Goal: Communication & Community: Connect with others

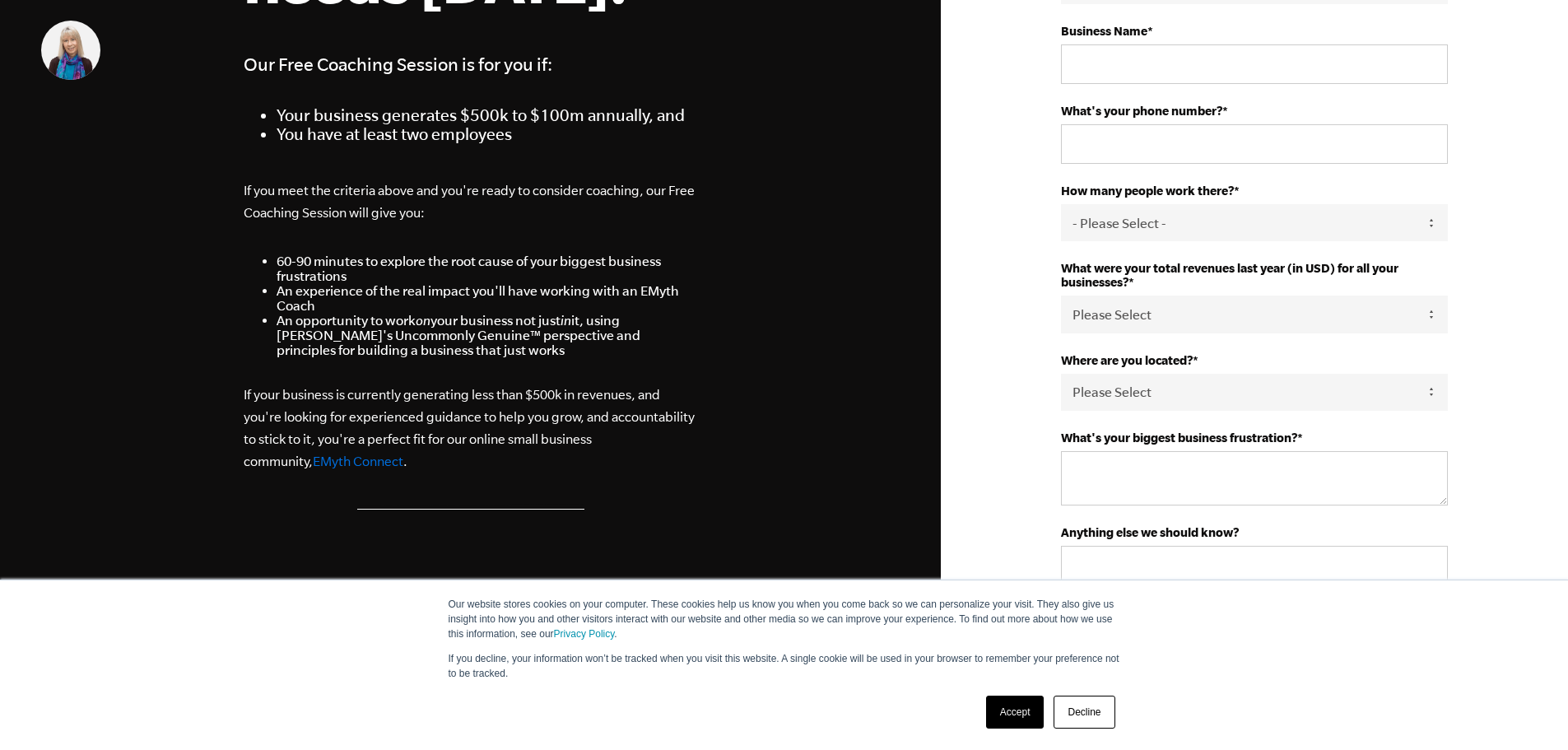
scroll to position [412, 0]
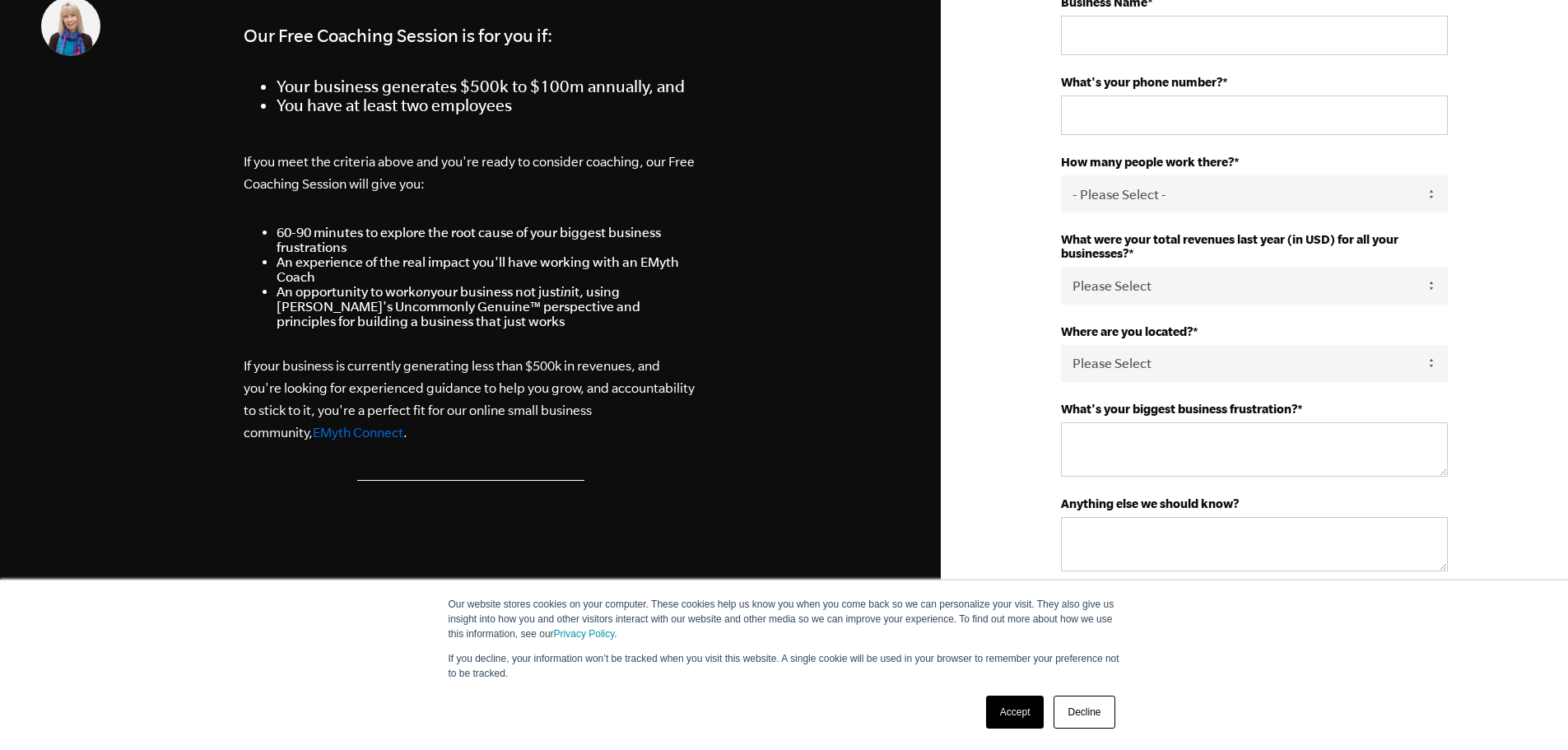
click at [313, 432] on link "EMyth Connect" at bounding box center [358, 432] width 90 height 14
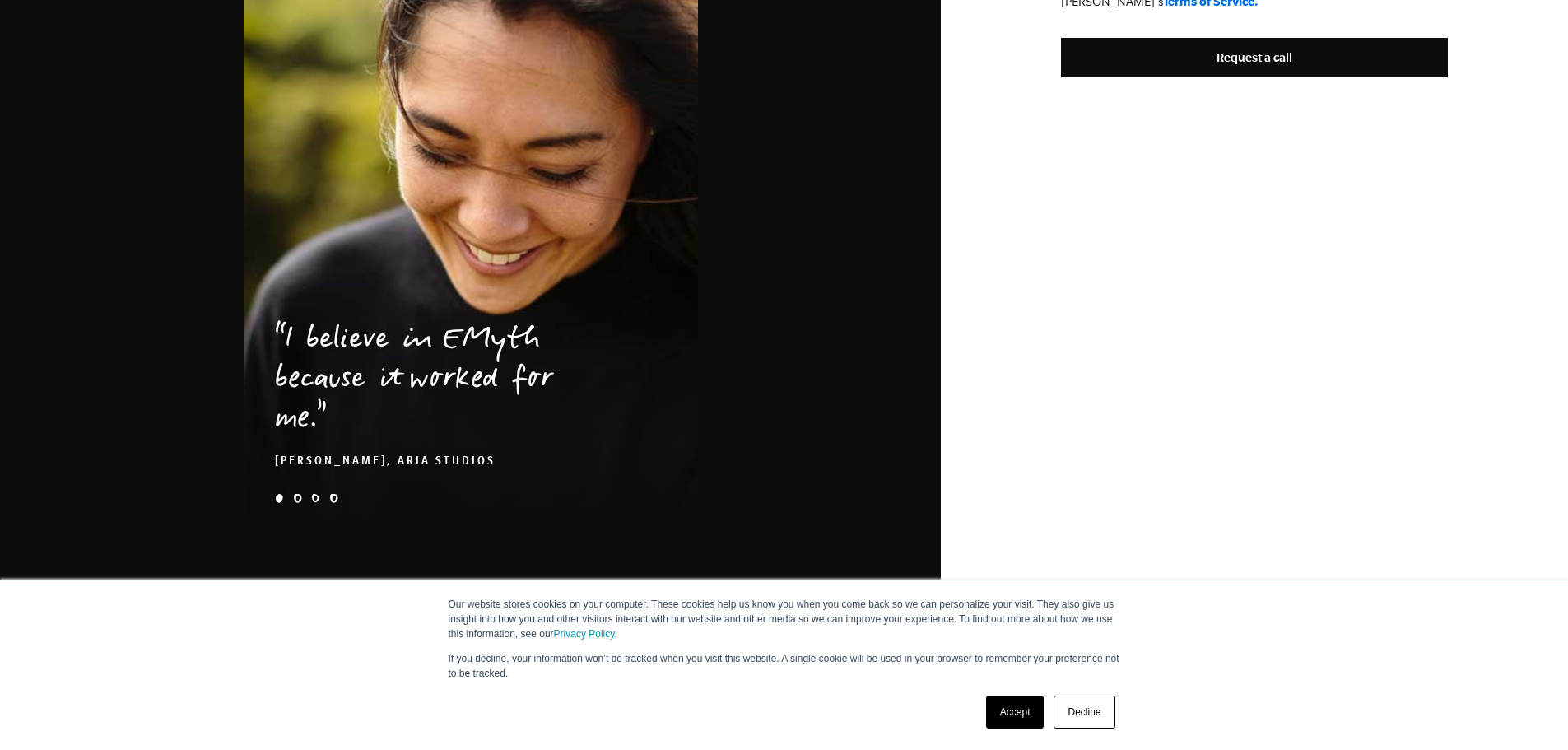
scroll to position [1104, 0]
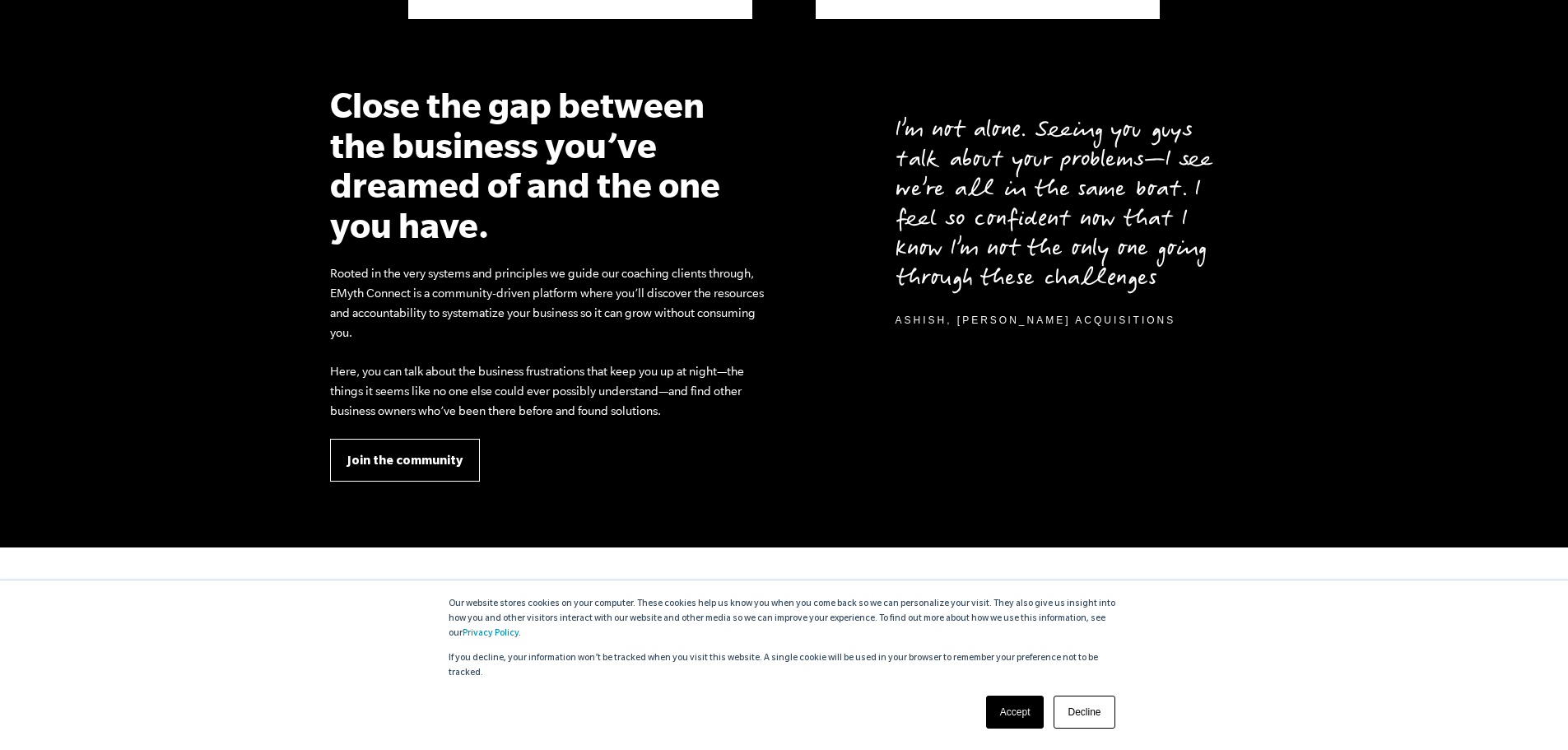
scroll to position [1482, 0]
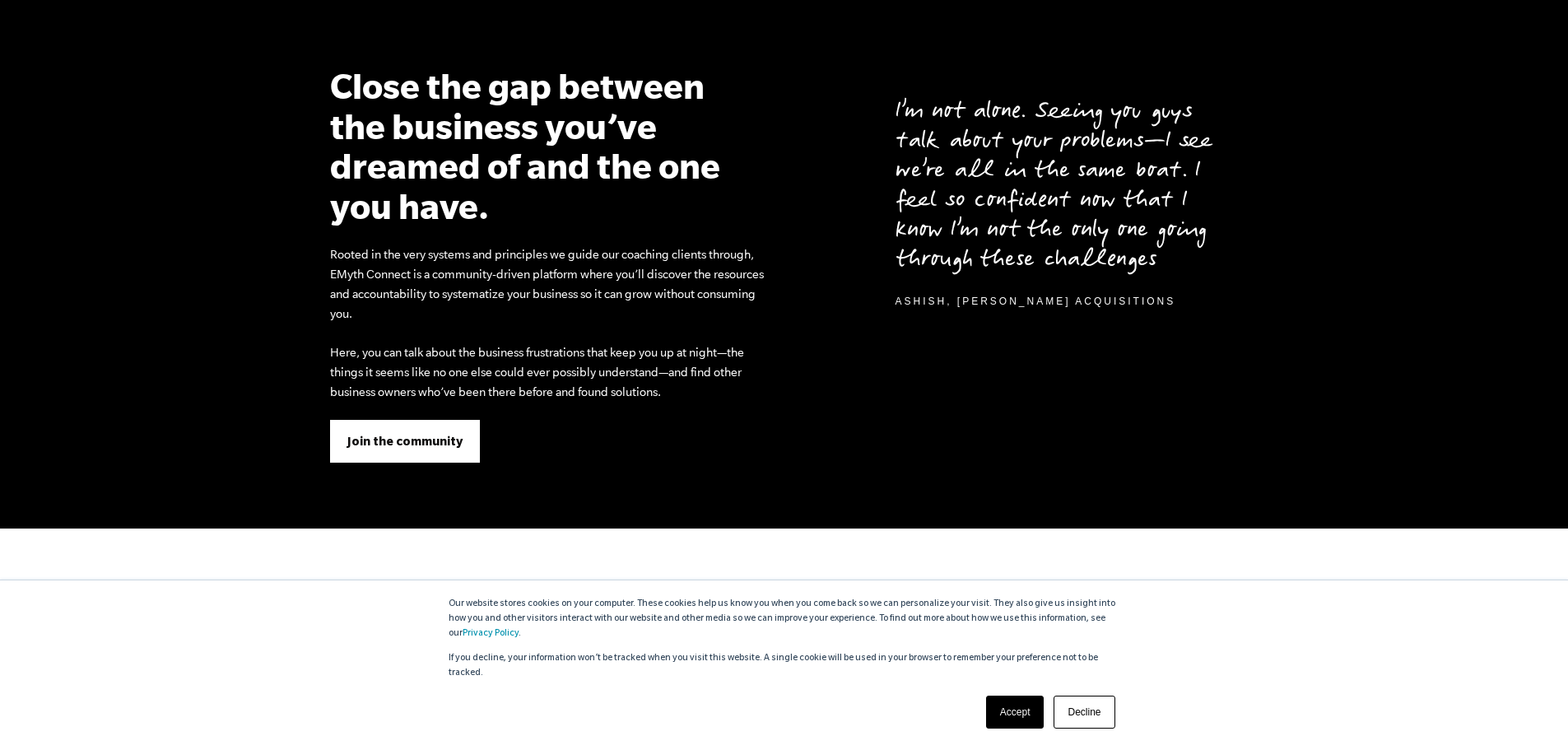
click at [445, 449] on span "Join the community" at bounding box center [406, 441] width 116 height 18
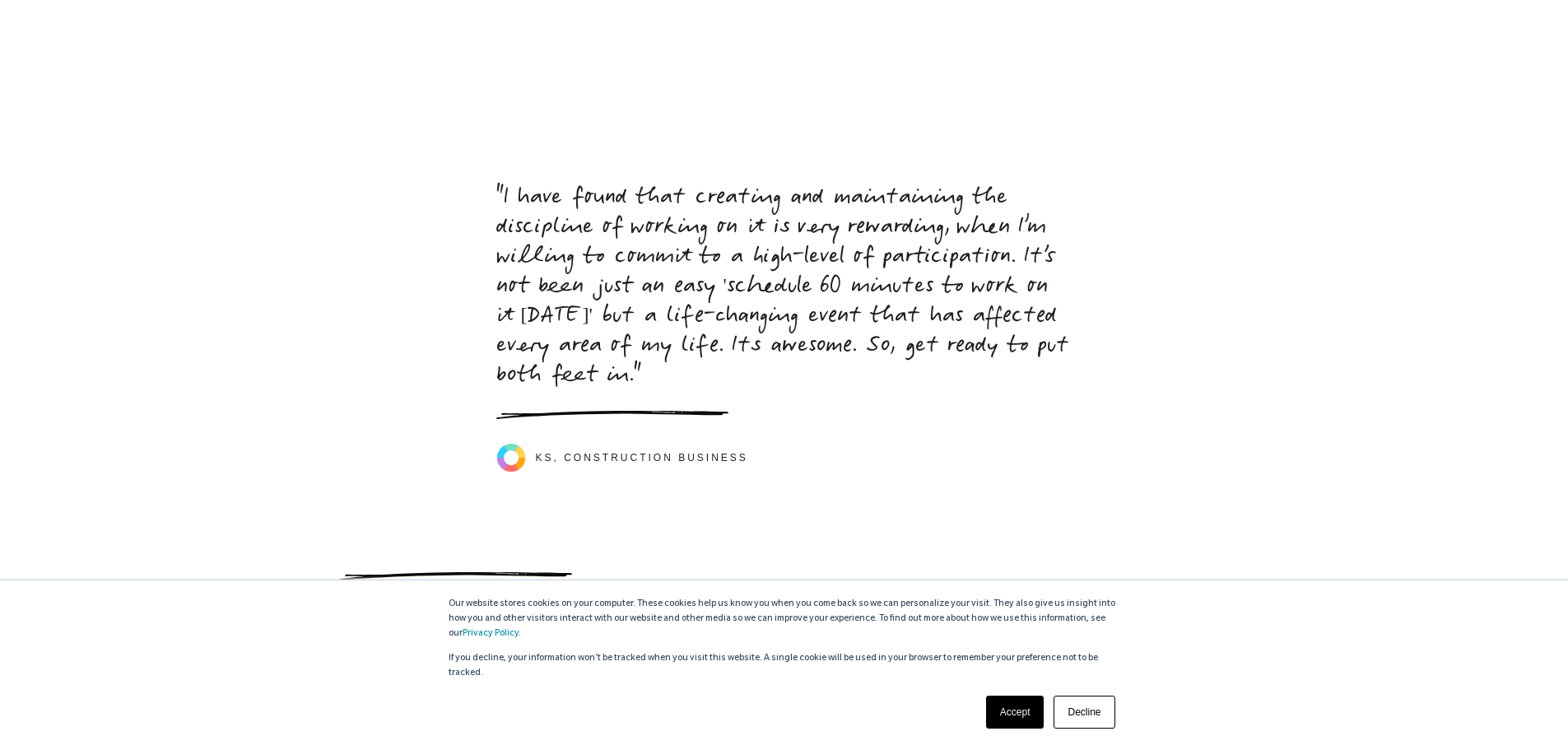
scroll to position [7392, 0]
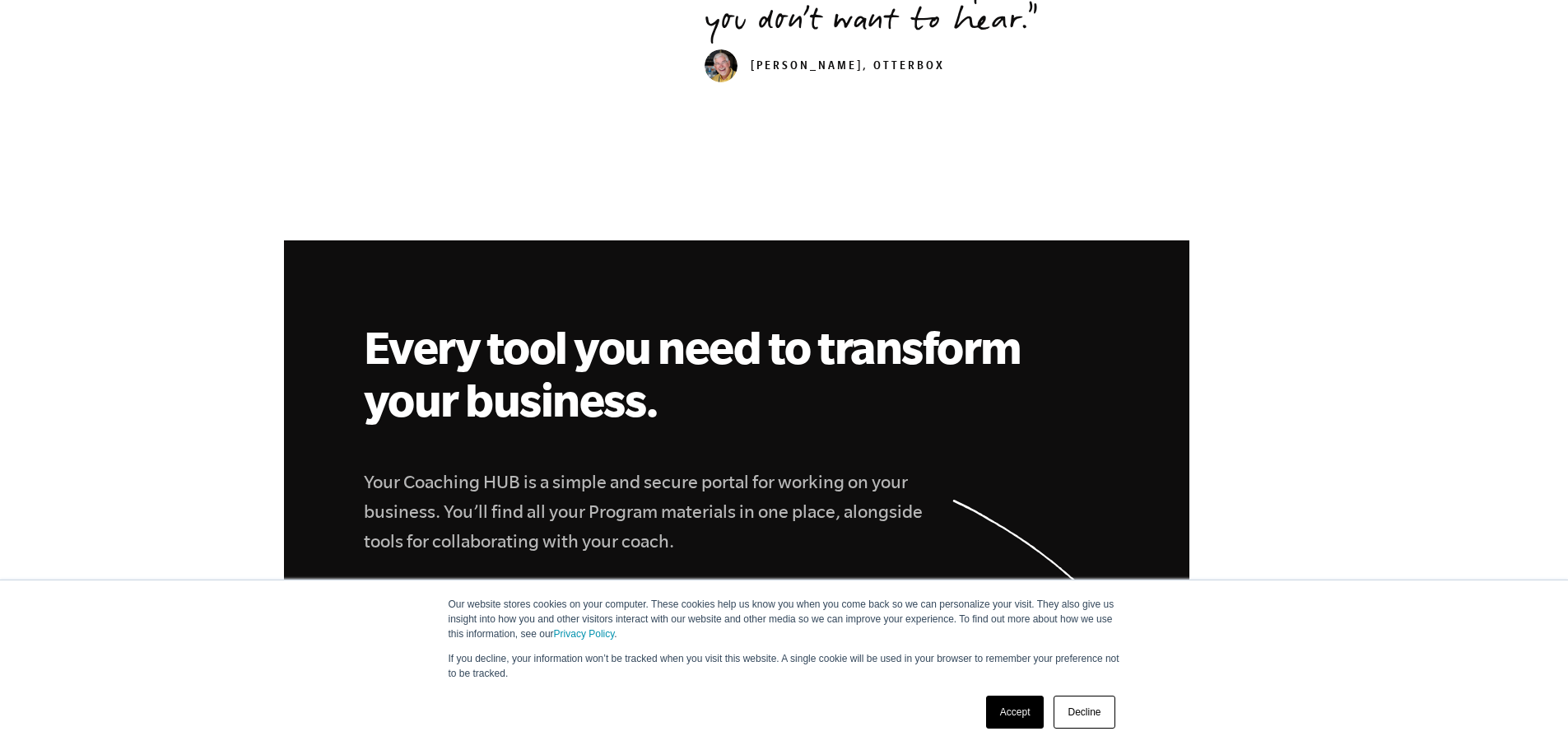
scroll to position [5188, 0]
